Goal: Transaction & Acquisition: Book appointment/travel/reservation

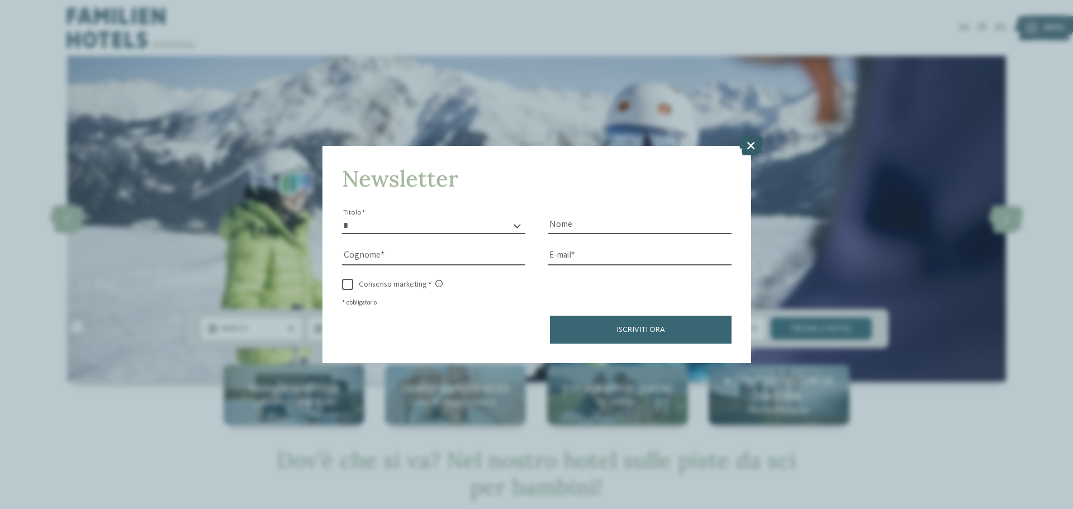
click at [746, 150] on icon at bounding box center [751, 146] width 24 height 20
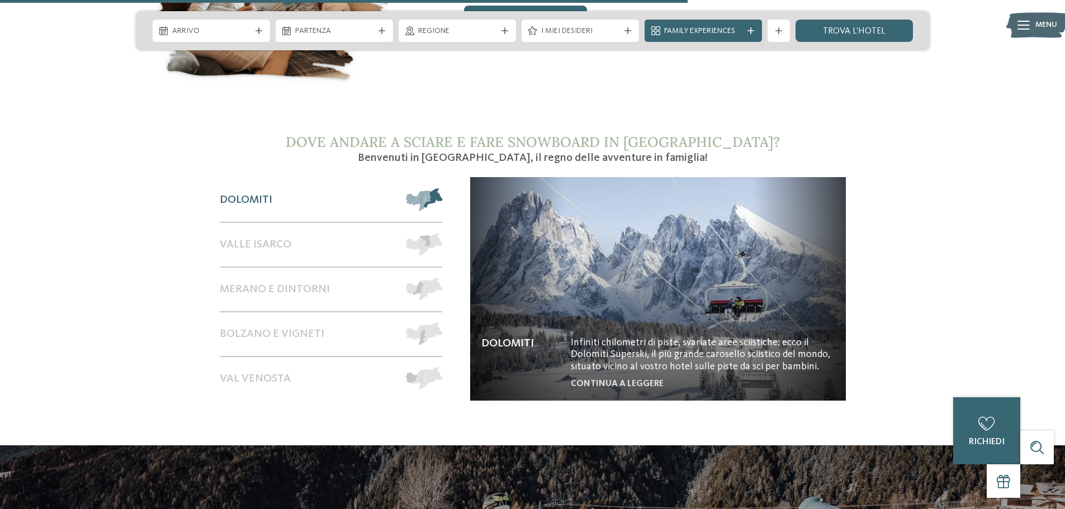
scroll to position [1956, 0]
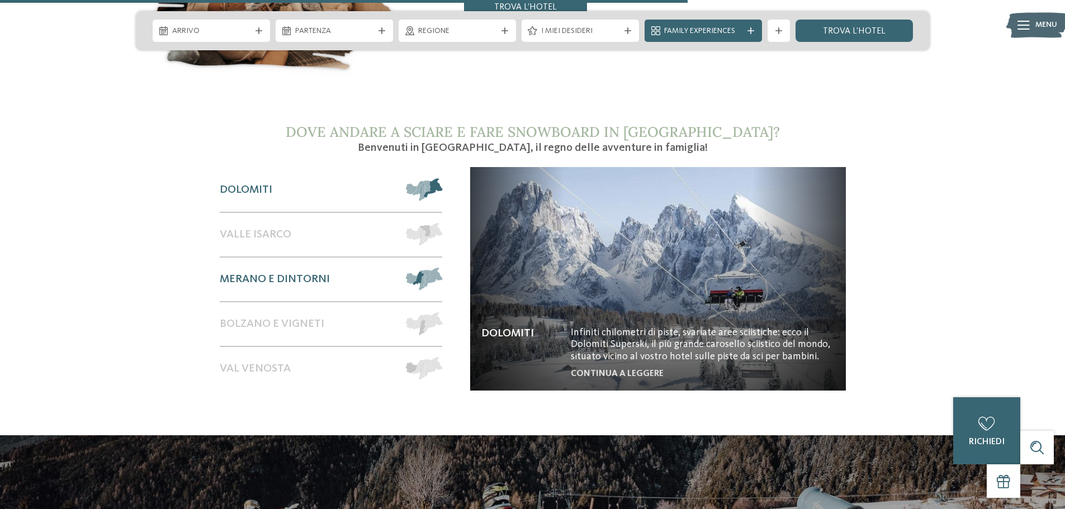
click at [282, 273] on span "Merano e dintorni" at bounding box center [275, 279] width 110 height 13
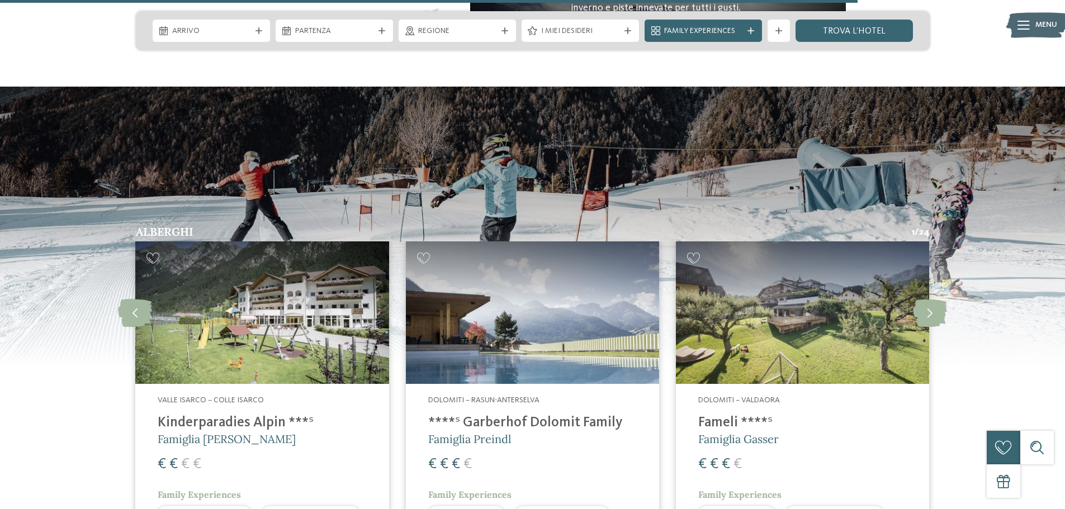
scroll to position [2459, 0]
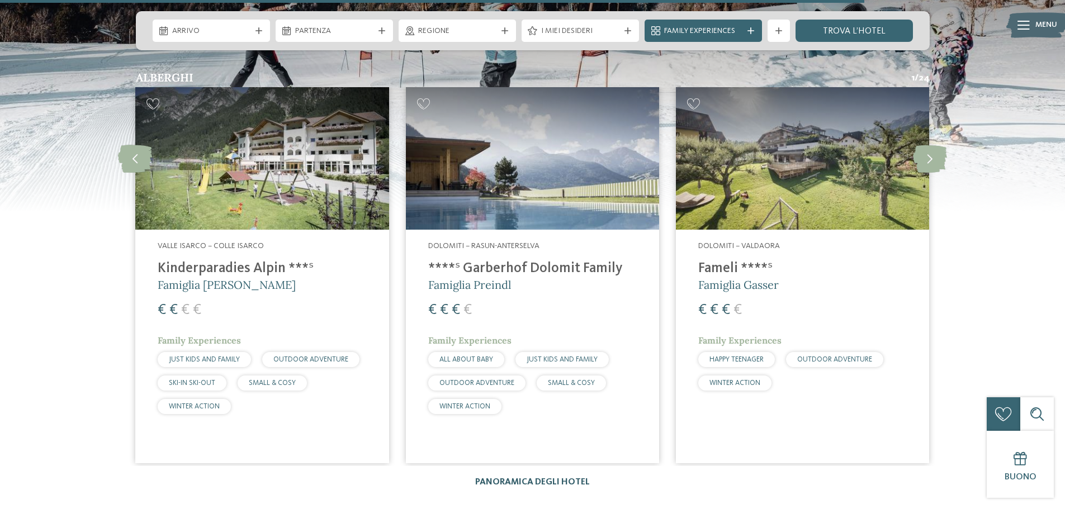
click at [525, 478] on link "Panoramica degli hotel" at bounding box center [532, 482] width 115 height 9
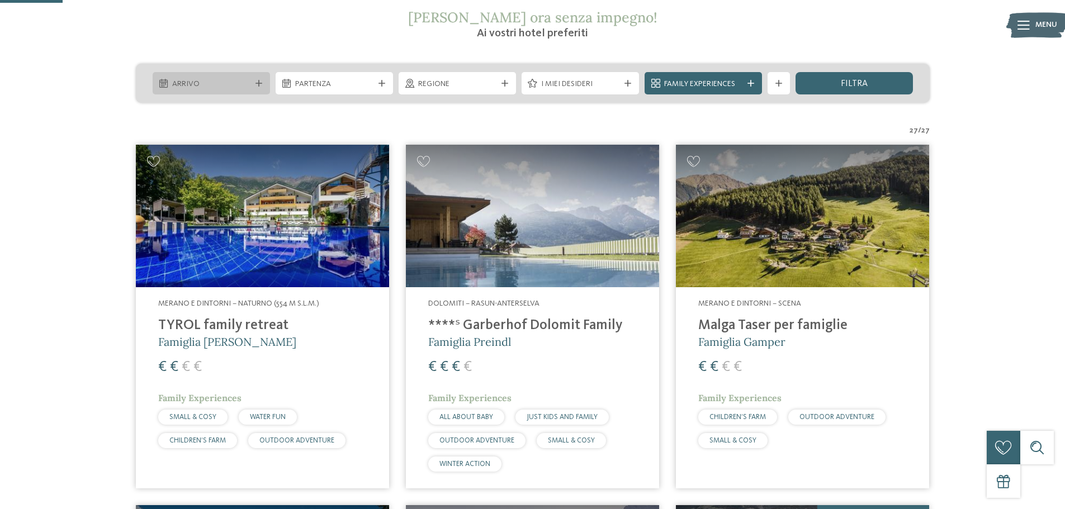
click at [245, 82] on span "Arrivo" at bounding box center [211, 84] width 78 height 11
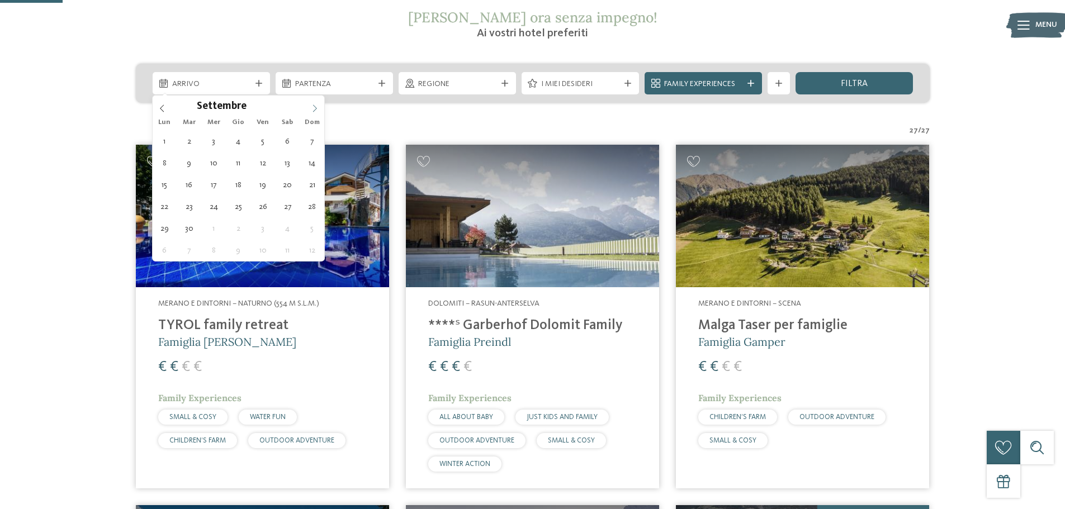
click at [311, 109] on icon at bounding box center [315, 109] width 8 height 8
type input "****"
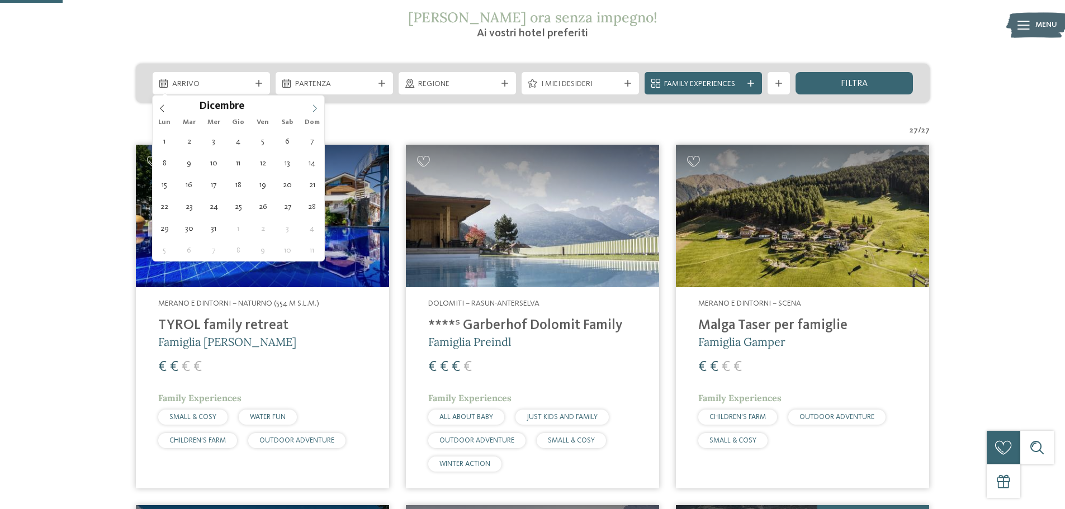
click at [311, 109] on icon at bounding box center [315, 109] width 8 height 8
type div "14.02.2026"
type input "****"
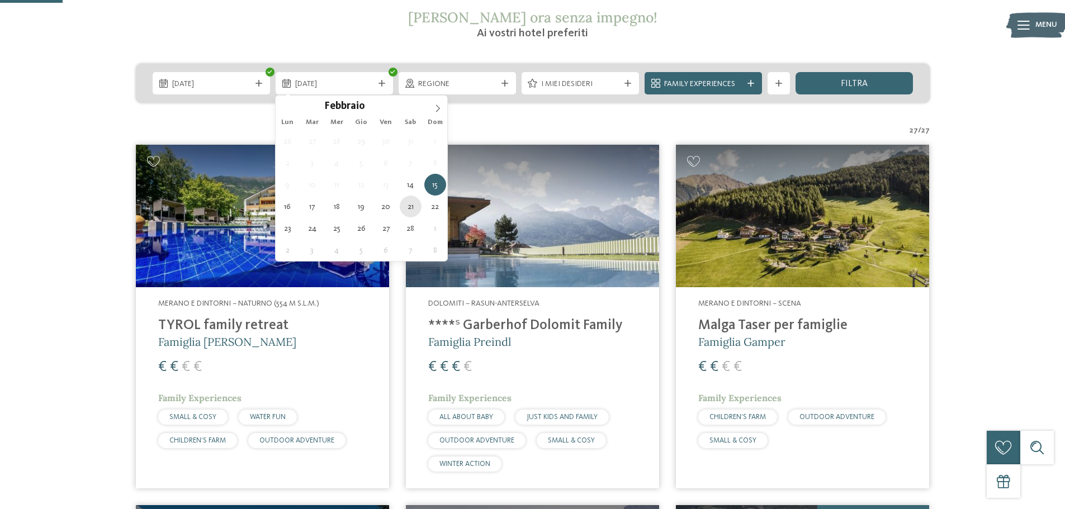
type div "21.02.2026"
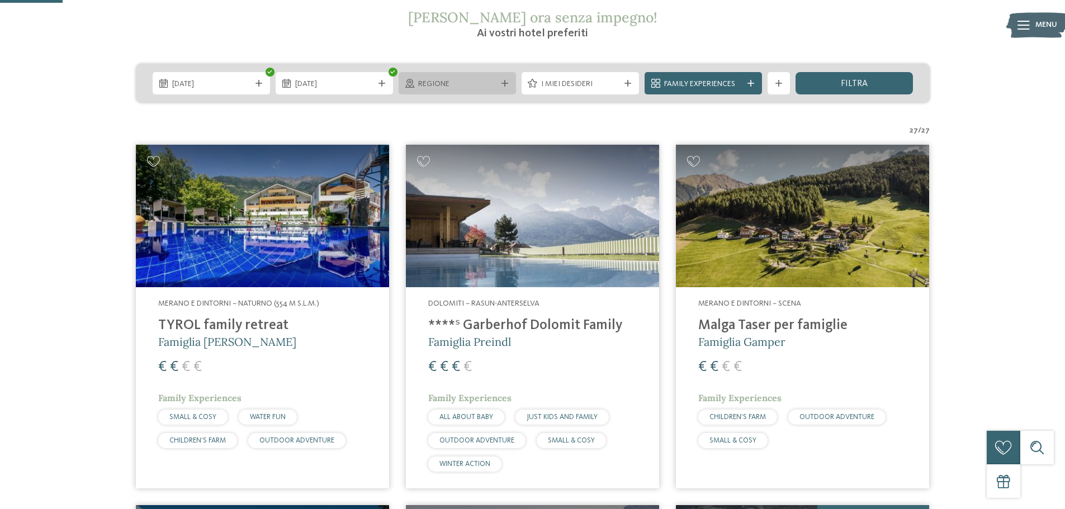
click at [422, 78] on div "Regione" at bounding box center [457, 84] width 84 height 12
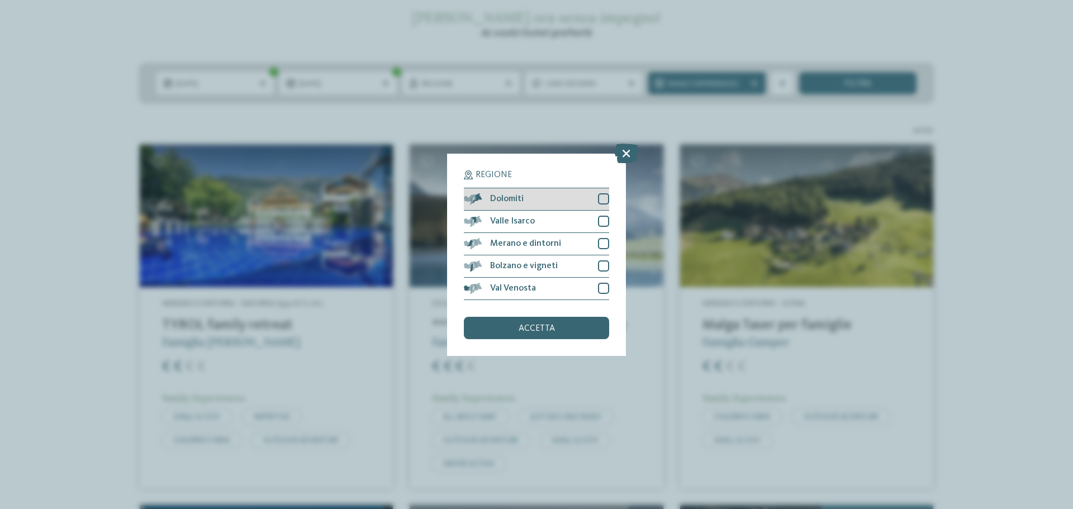
click at [605, 194] on div at bounding box center [603, 198] width 11 height 11
click at [605, 244] on div at bounding box center [603, 243] width 11 height 11
click at [562, 329] on div "accetta" at bounding box center [536, 328] width 145 height 22
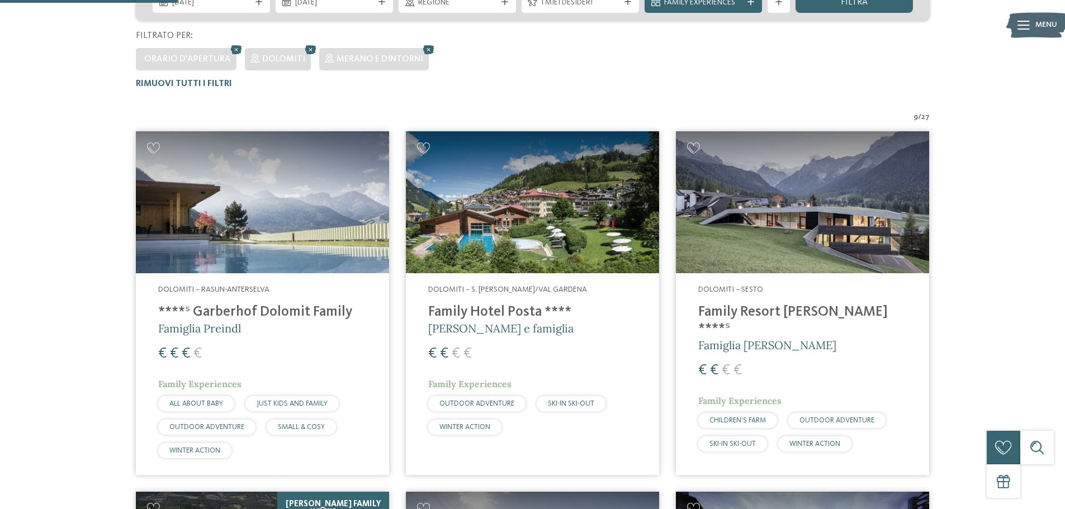
scroll to position [199, 0]
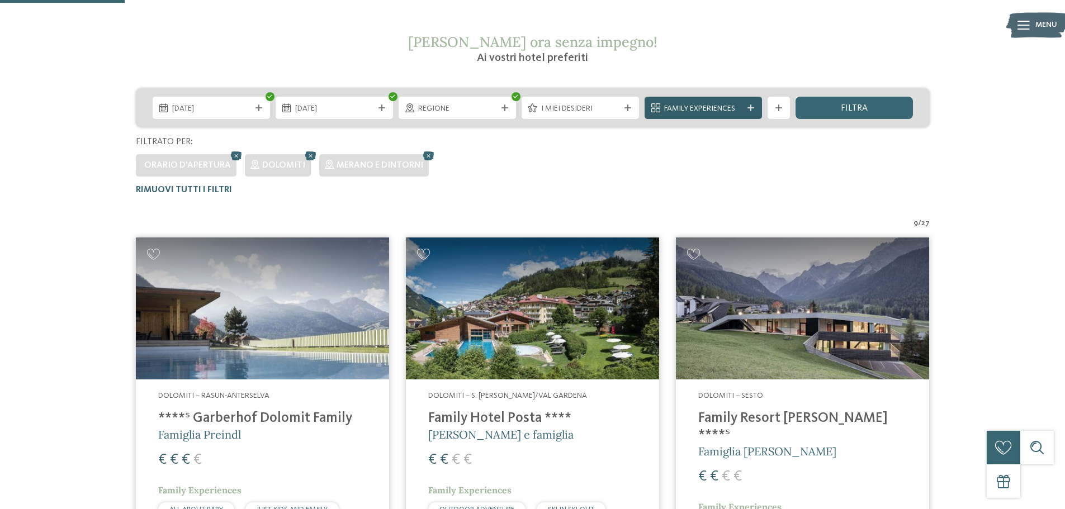
click at [748, 110] on icon at bounding box center [750, 108] width 7 height 7
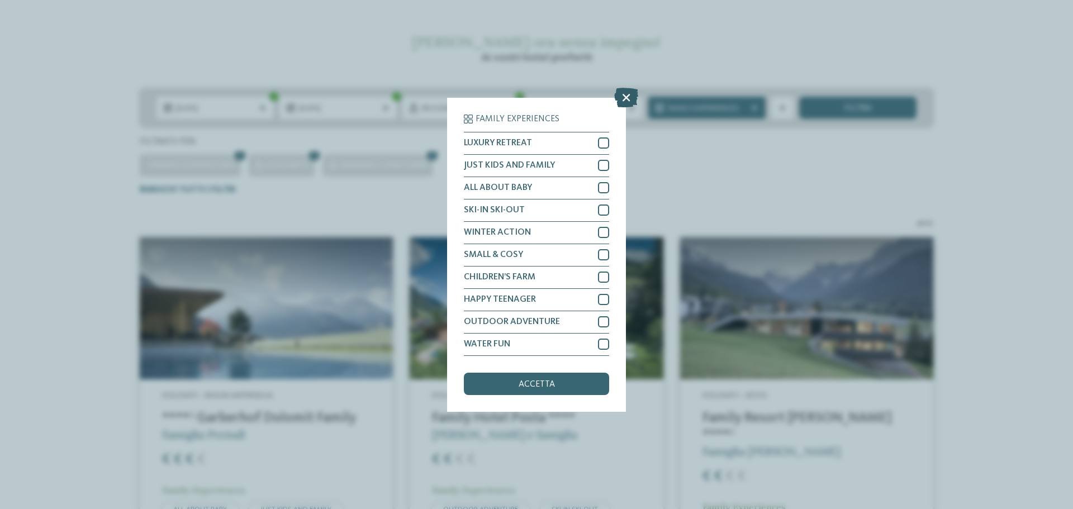
click at [621, 92] on icon at bounding box center [626, 97] width 24 height 20
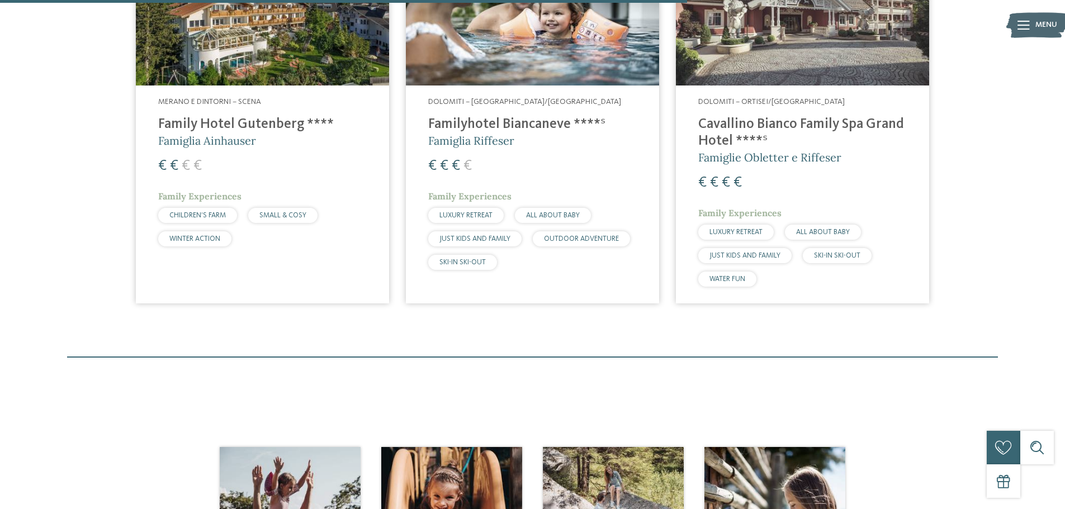
scroll to position [1093, 0]
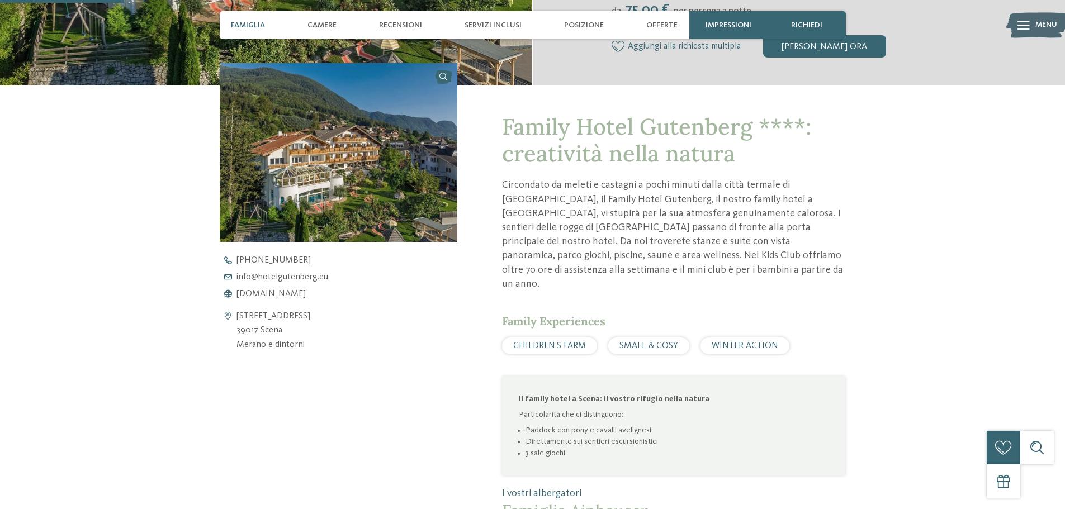
scroll to position [391, 0]
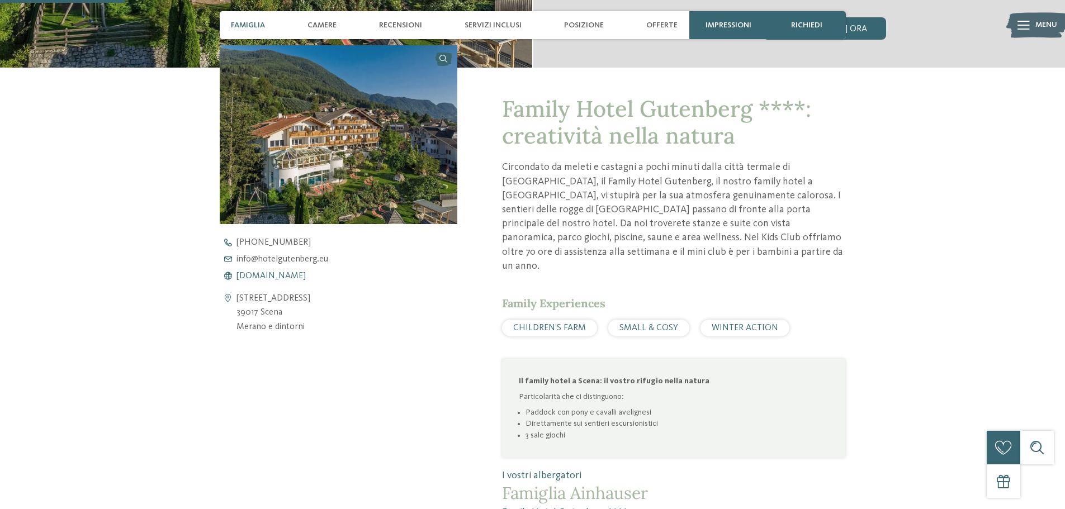
click at [293, 275] on span "www.hotelgutenberg.eu" at bounding box center [270, 276] width 69 height 9
